Goal: Check status

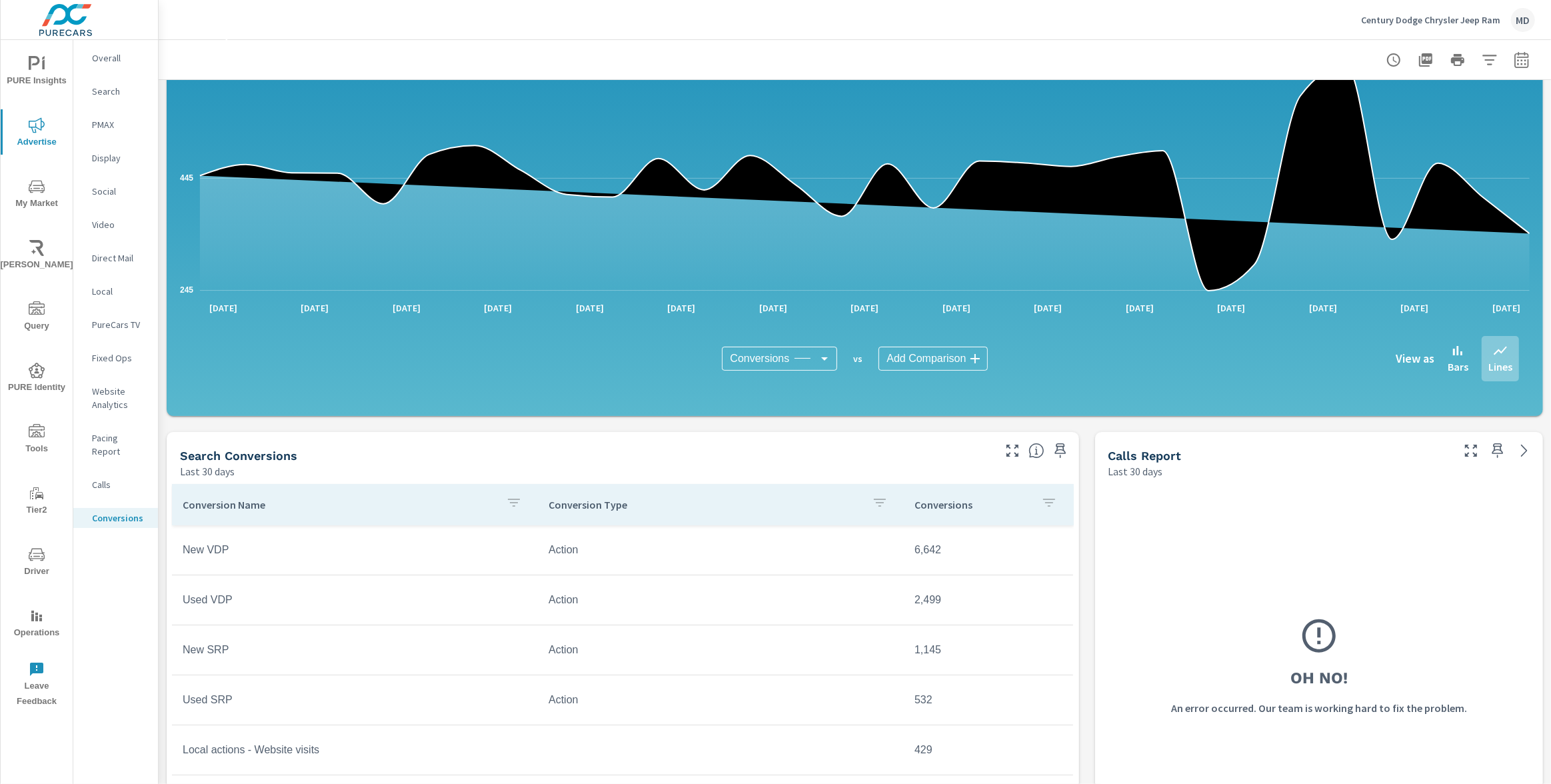
scroll to position [370, 0]
